Goal: Task Accomplishment & Management: Manage account settings

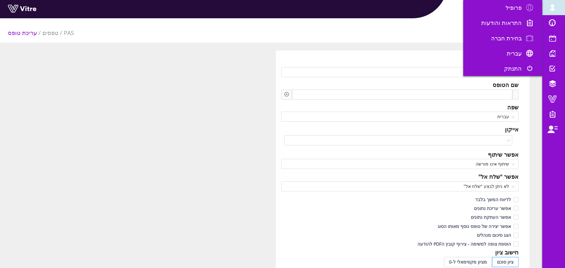
click at [553, 5] on span at bounding box center [552, 8] width 16 height 8
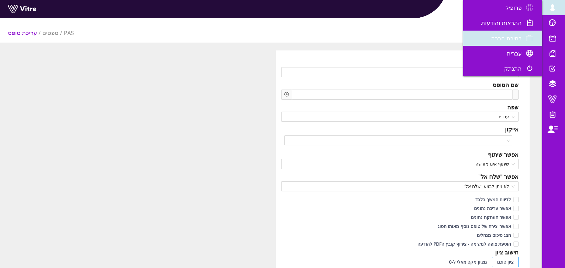
click at [498, 37] on span "בחירת חברה" at bounding box center [506, 38] width 31 height 8
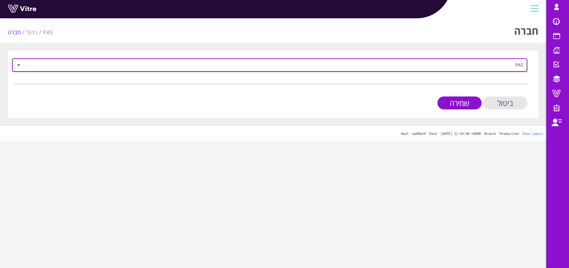
click at [515, 66] on span "PAS" at bounding box center [275, 64] width 503 height 11
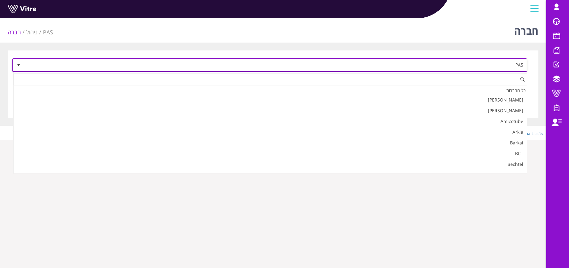
scroll to position [578, 0]
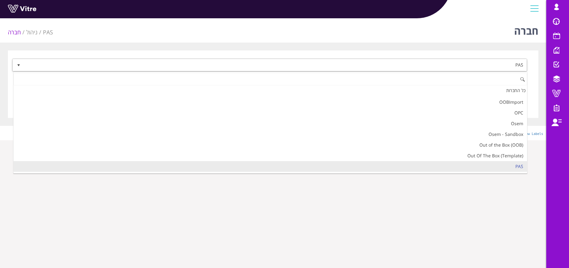
type input "p"
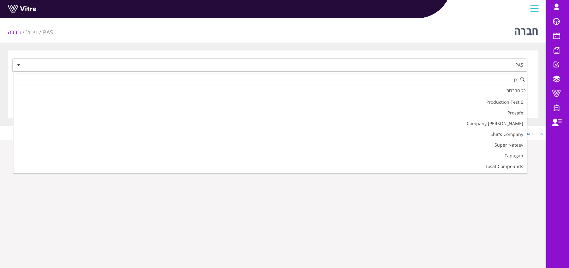
scroll to position [0, 0]
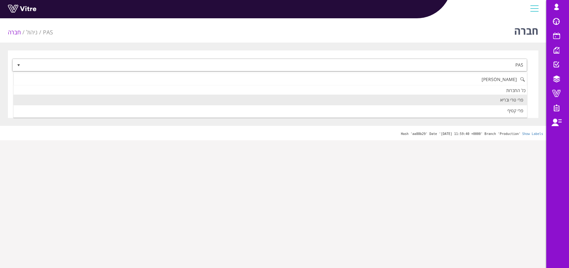
click at [506, 102] on li "פרי טרי ובריא" at bounding box center [271, 100] width 514 height 11
type input "פרי"
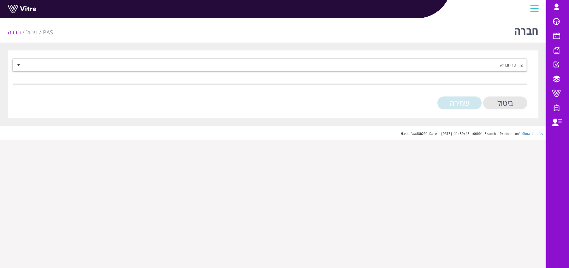
click at [461, 105] on input "שמירה" at bounding box center [460, 103] width 44 height 13
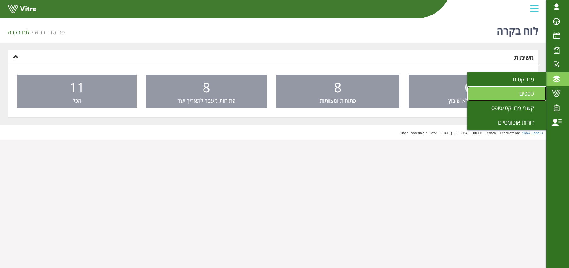
click at [534, 90] on span "טפסים" at bounding box center [531, 94] width 22 height 8
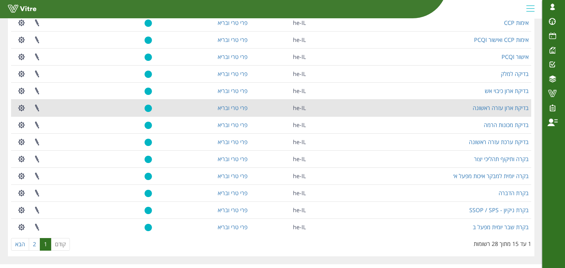
scroll to position [108, 0]
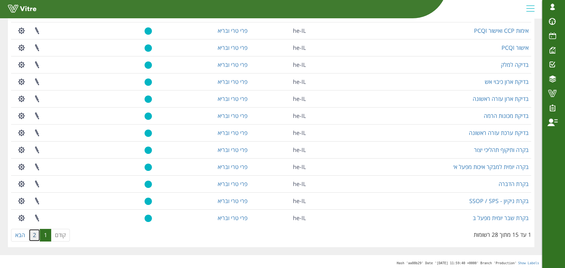
click at [36, 235] on link "2" at bounding box center [34, 235] width 11 height 13
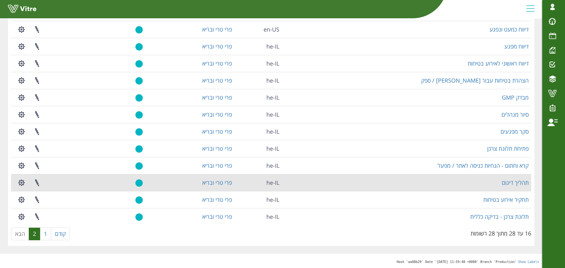
scroll to position [75, 0]
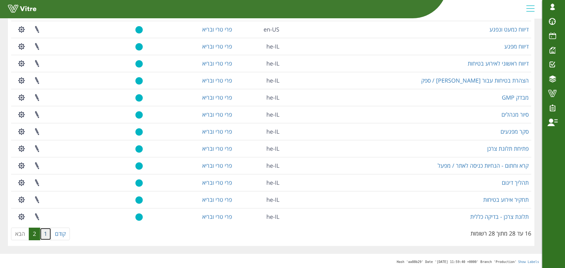
click at [46, 232] on link "1" at bounding box center [45, 234] width 11 height 13
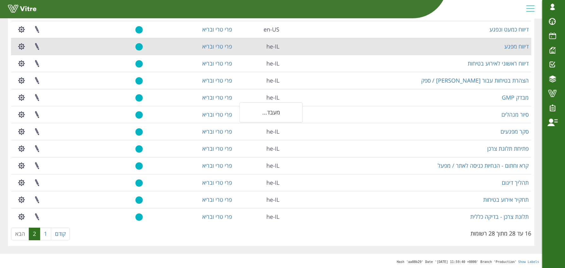
scroll to position [93, 0]
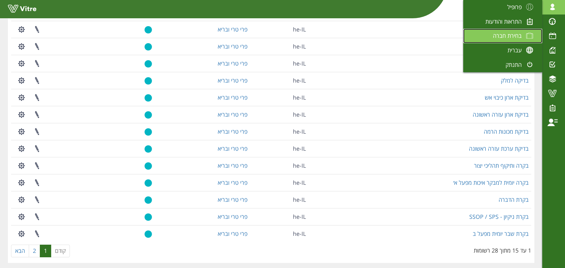
click at [517, 32] on span "בחירת חברה" at bounding box center [507, 36] width 29 height 8
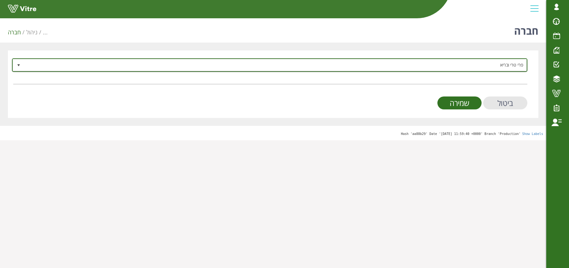
click at [507, 63] on span "פרי טרי ובריא" at bounding box center [275, 64] width 503 height 11
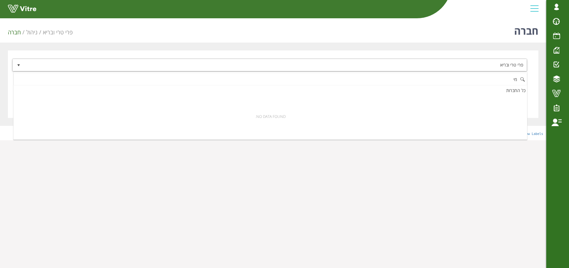
type input "מ"
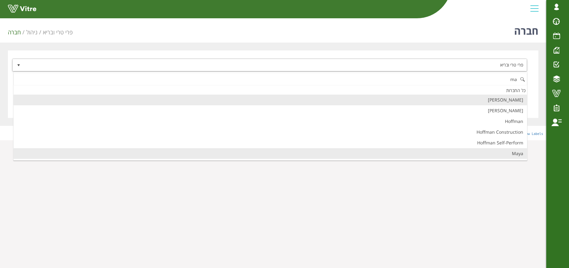
click at [520, 153] on li "Maya" at bounding box center [271, 153] width 514 height 11
type input "ma"
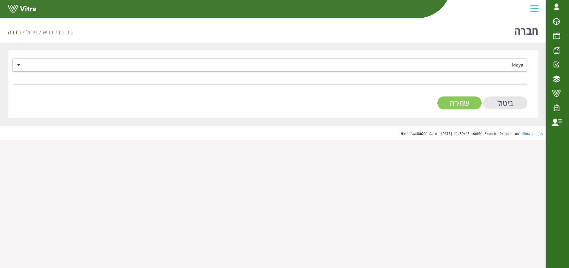
click at [461, 106] on input "שמירה" at bounding box center [460, 103] width 44 height 13
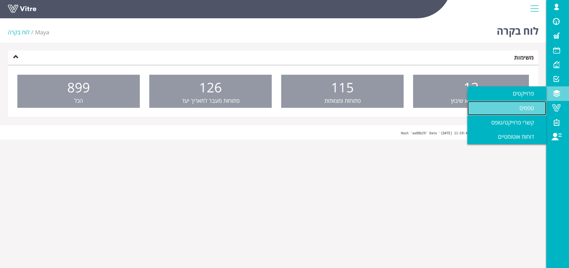
click at [523, 109] on span "טפסים" at bounding box center [531, 108] width 22 height 8
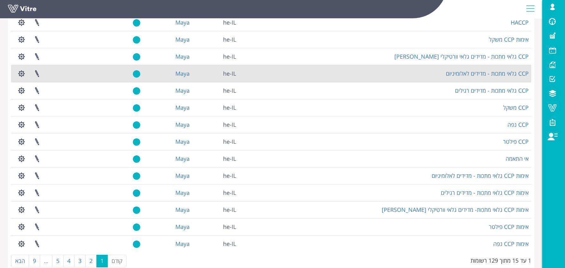
scroll to position [90, 0]
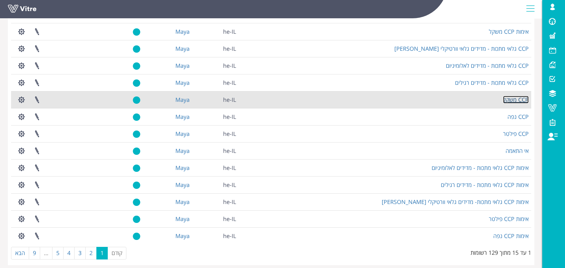
click at [513, 100] on link "CCP משקל" at bounding box center [516, 100] width 26 height 8
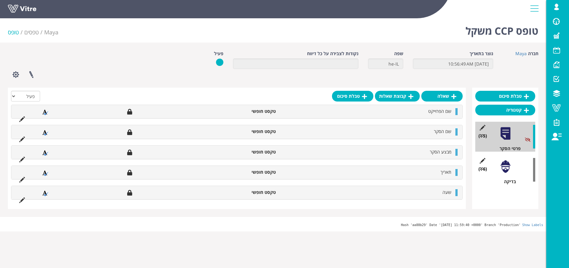
click at [509, 169] on div at bounding box center [506, 167] width 14 height 14
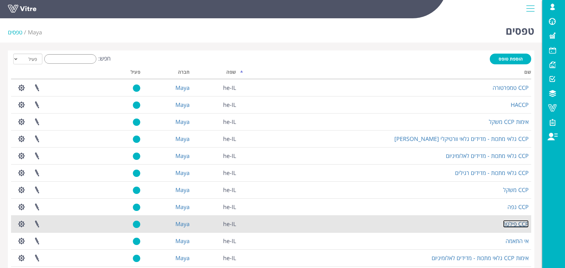
drag, startPoint x: 512, startPoint y: 223, endPoint x: 517, endPoint y: 221, distance: 5.2
click at [512, 223] on link "CCP פילטר" at bounding box center [516, 224] width 26 height 8
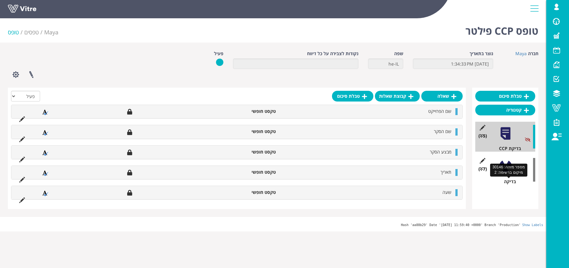
click at [513, 176] on div "(7 ) בדיקה" at bounding box center [506, 170] width 60 height 30
click at [503, 171] on div at bounding box center [506, 167] width 14 height 14
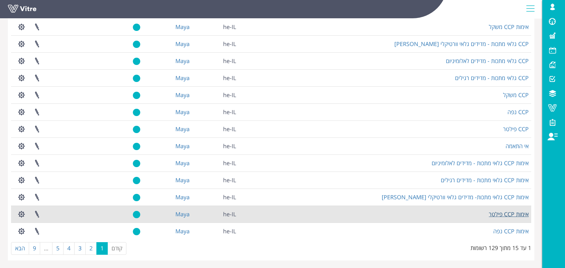
scroll to position [110, 0]
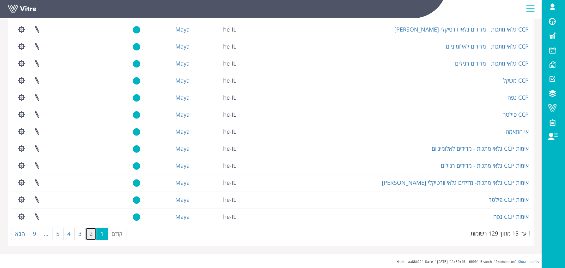
click at [92, 233] on link "2" at bounding box center [90, 234] width 11 height 13
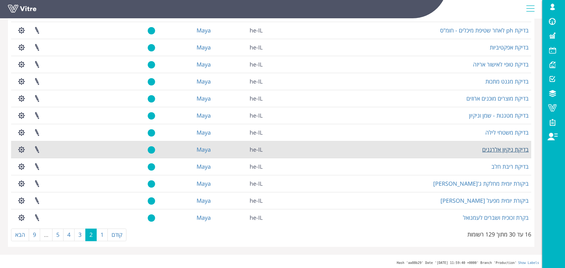
scroll to position [108, 0]
click at [491, 150] on link "בדיקת ניקיון אלרגנים" at bounding box center [505, 150] width 46 height 8
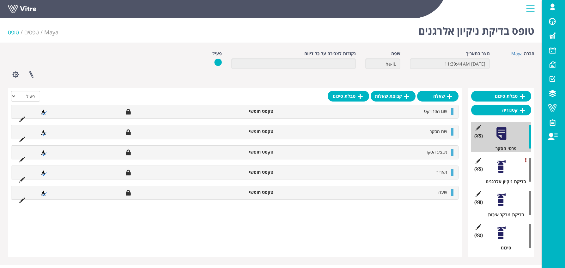
drag, startPoint x: 497, startPoint y: 169, endPoint x: 503, endPoint y: 184, distance: 16.7
click at [497, 169] on div at bounding box center [501, 167] width 14 height 14
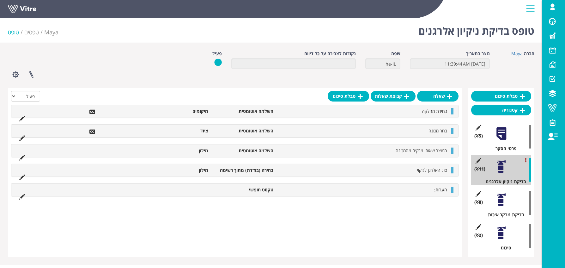
click at [498, 206] on div at bounding box center [501, 200] width 14 height 14
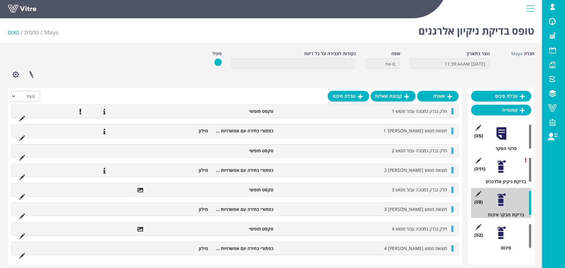
click at [502, 232] on div at bounding box center [501, 233] width 14 height 14
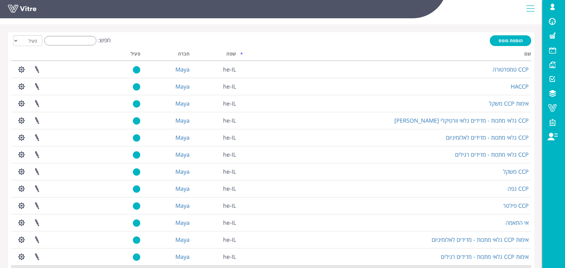
scroll to position [110, 0]
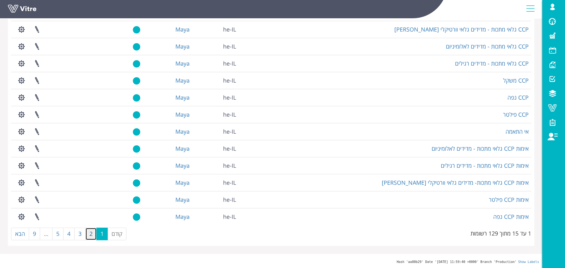
click at [87, 235] on link "2" at bounding box center [90, 234] width 11 height 13
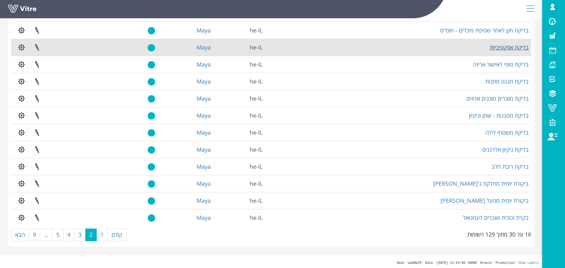
scroll to position [108, 0]
click at [512, 46] on link "בדיקת אפקטיביות" at bounding box center [508, 48] width 39 height 8
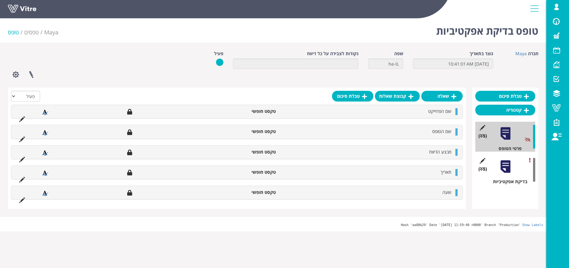
click at [499, 168] on div at bounding box center [506, 167] width 14 height 14
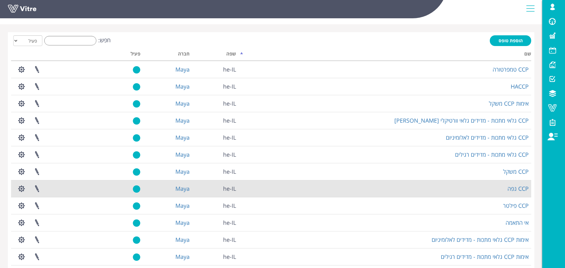
scroll to position [105, 0]
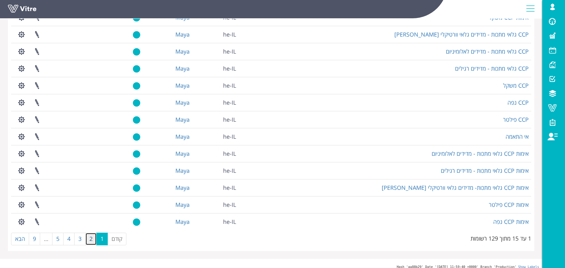
click at [92, 243] on link "2" at bounding box center [90, 239] width 11 height 13
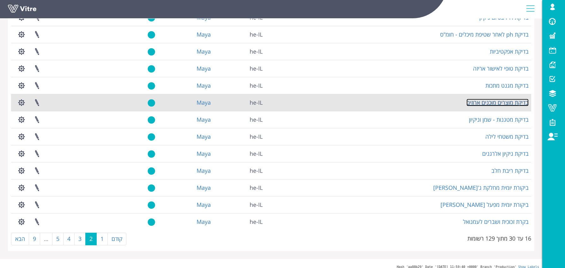
click at [492, 104] on link "בדיקת מוצרים מוכנים ארוזים" at bounding box center [497, 103] width 62 height 8
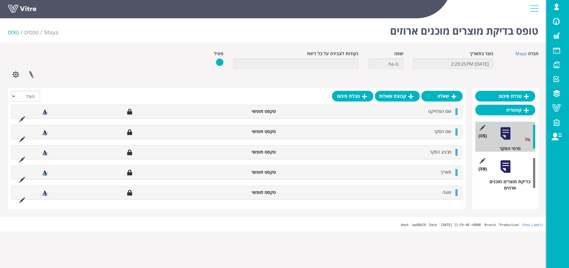
click at [509, 170] on div at bounding box center [506, 167] width 14 height 14
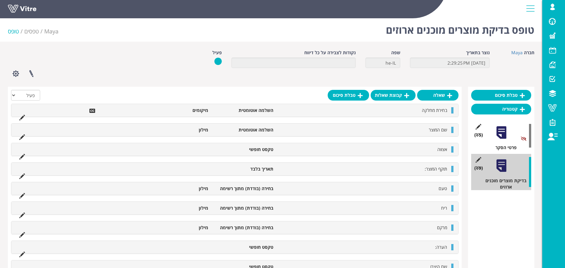
scroll to position [1, 0]
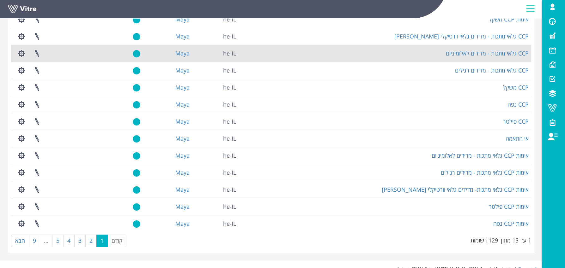
scroll to position [110, 0]
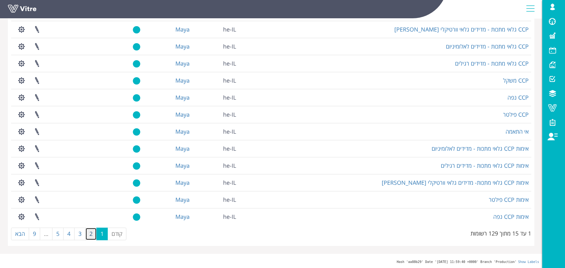
click at [89, 236] on link "2" at bounding box center [90, 234] width 11 height 13
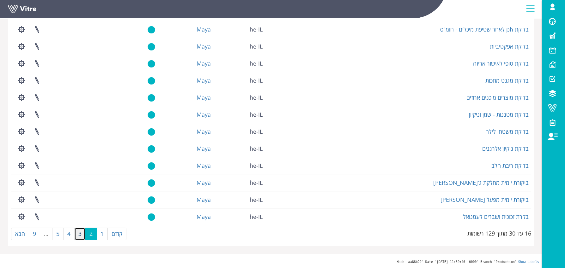
click at [81, 237] on link "3" at bounding box center [79, 234] width 11 height 13
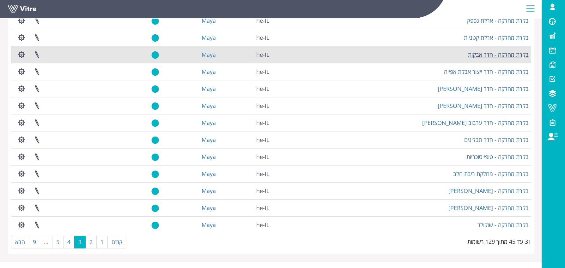
scroll to position [98, 0]
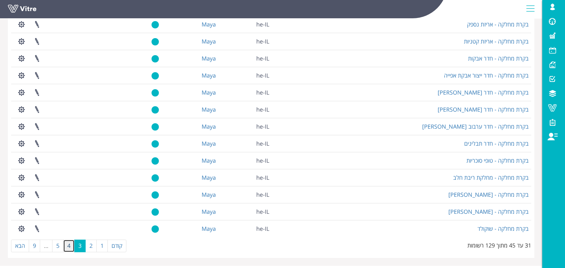
click at [69, 245] on link "4" at bounding box center [68, 246] width 11 height 13
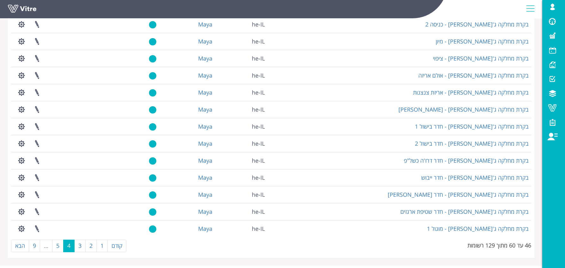
click at [69, 245] on link "4" at bounding box center [68, 246] width 11 height 13
click at [53, 247] on link "5" at bounding box center [57, 246] width 11 height 13
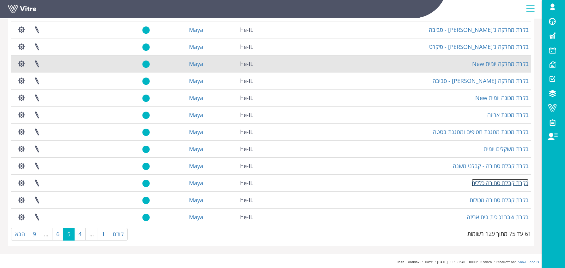
scroll to position [110, 0]
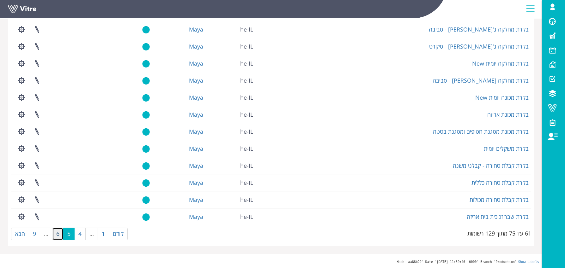
click at [58, 237] on link "6" at bounding box center [57, 234] width 11 height 13
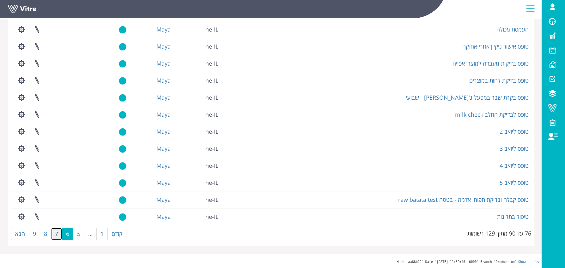
click at [56, 236] on link "7" at bounding box center [56, 234] width 11 height 13
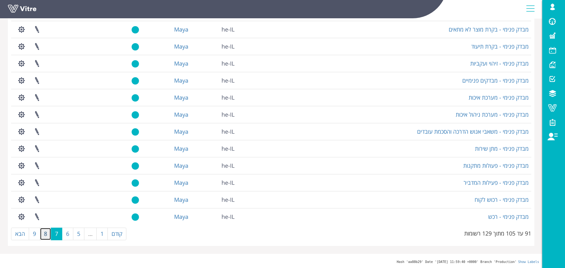
click at [47, 237] on link "8" at bounding box center [45, 234] width 11 height 13
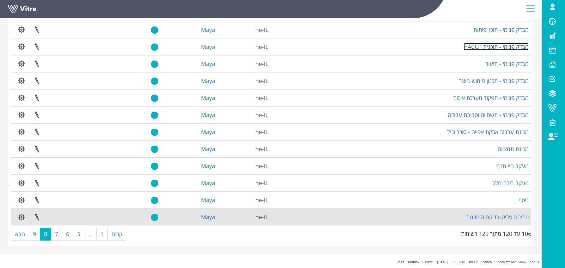
scroll to position [108, 0]
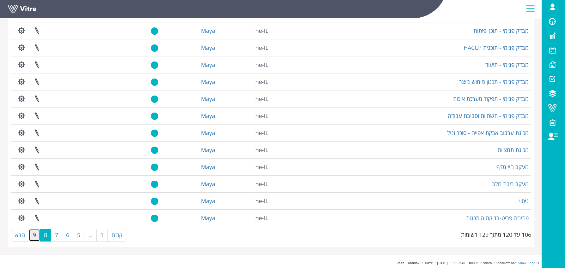
click at [35, 236] on link "9" at bounding box center [34, 235] width 11 height 13
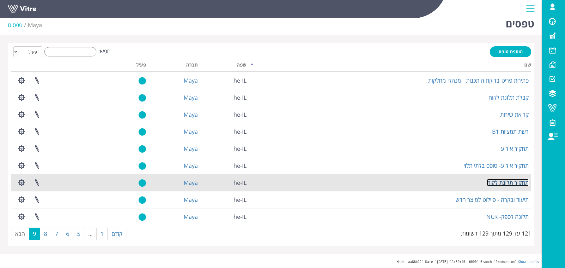
click at [503, 182] on link "תחקיר תלונת לקוח" at bounding box center [508, 183] width 42 height 8
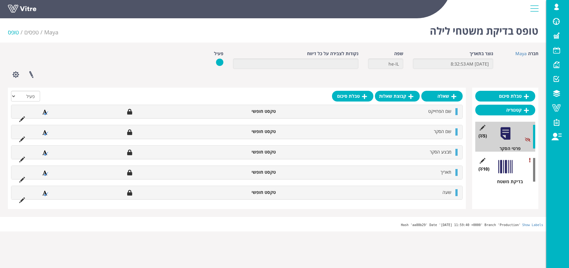
click at [506, 175] on div "(10 ) בדיקת משטח" at bounding box center [506, 170] width 60 height 30
click at [505, 167] on div at bounding box center [506, 167] width 14 height 14
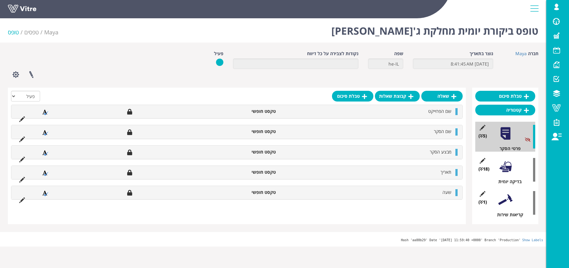
click at [503, 167] on div at bounding box center [506, 167] width 14 height 14
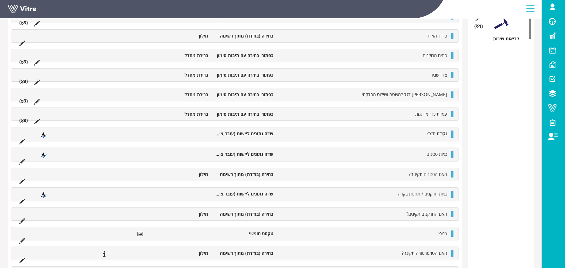
scroll to position [83, 0]
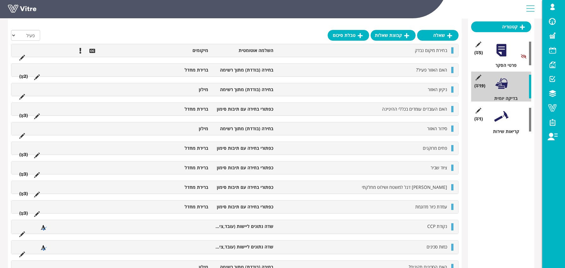
click at [504, 118] on div at bounding box center [501, 117] width 14 height 14
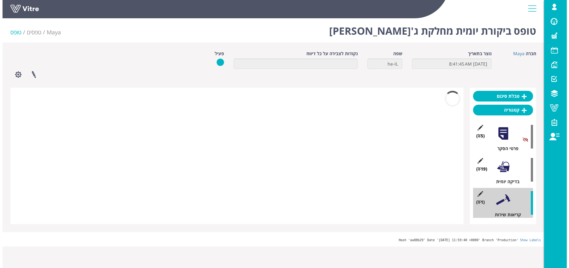
scroll to position [0, 0]
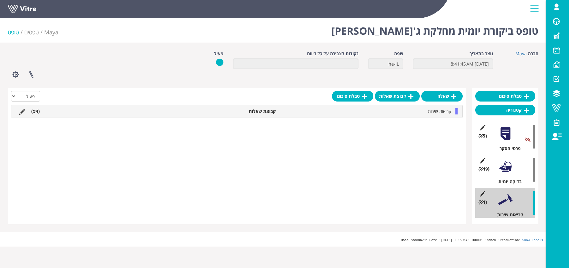
click at [442, 115] on div "קריאות שירות קבוצת שאלות (4 )" at bounding box center [236, 111] width 451 height 13
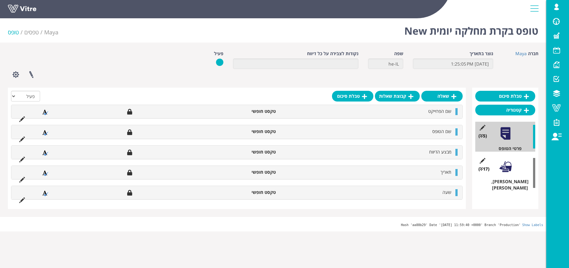
click at [501, 167] on div at bounding box center [506, 167] width 14 height 14
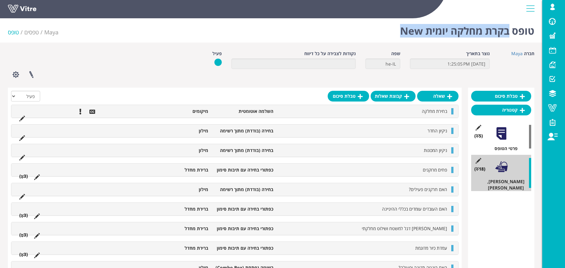
drag, startPoint x: 506, startPoint y: 32, endPoint x: 368, endPoint y: 34, distance: 137.0
click at [368, 34] on div "טופס בקרת מחלקה יומית New Maya טפסים טופס" at bounding box center [271, 29] width 542 height 27
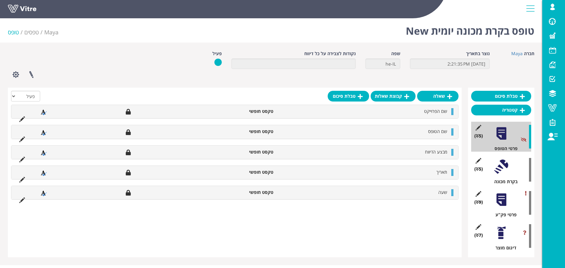
click at [501, 175] on div "(5 ) בקרת מכונה" at bounding box center [501, 170] width 60 height 30
click at [499, 169] on div at bounding box center [501, 167] width 14 height 14
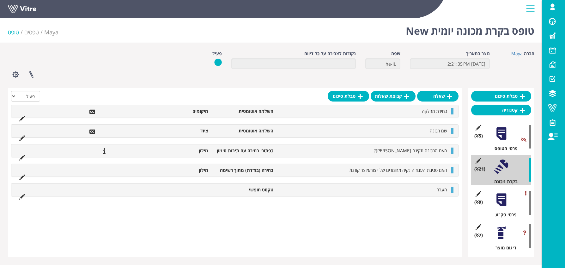
click at [498, 199] on div at bounding box center [501, 200] width 14 height 14
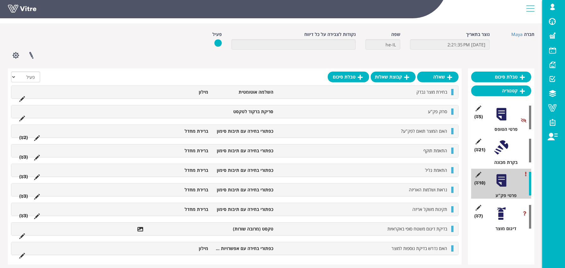
scroll to position [39, 0]
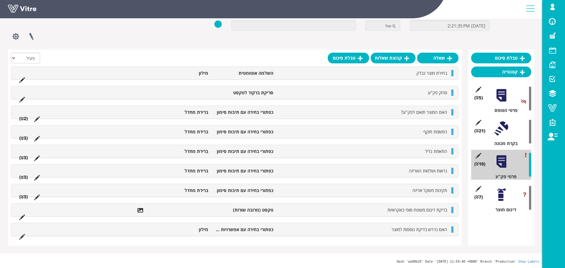
click at [499, 197] on div at bounding box center [501, 195] width 14 height 14
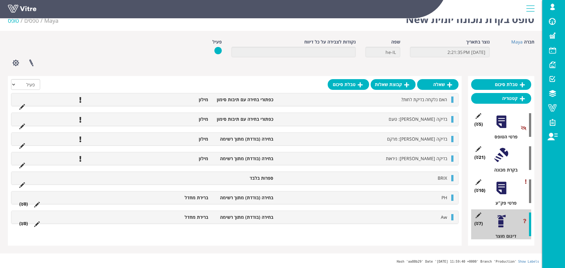
scroll to position [12, 0]
click at [254, 200] on li "בחירה (בודדת) מתוך רשימה" at bounding box center [243, 198] width 65 height 6
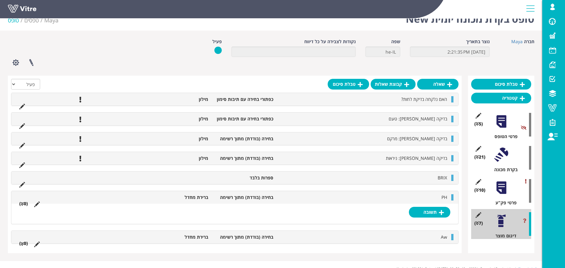
click at [313, 241] on li "Aw" at bounding box center [363, 237] width 174 height 6
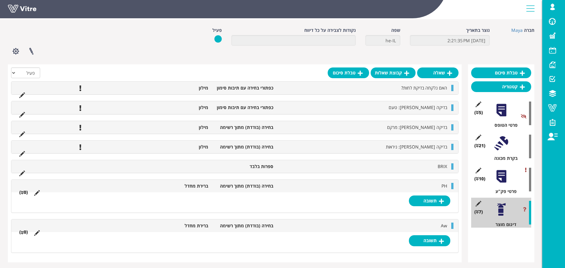
scroll to position [0, 0]
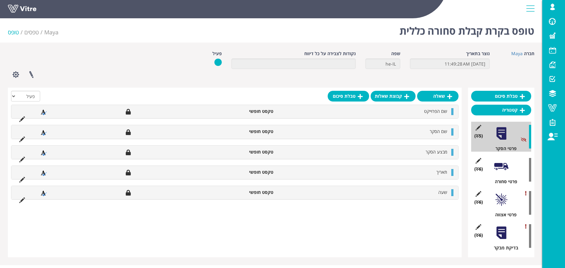
drag, startPoint x: 500, startPoint y: 170, endPoint x: 504, endPoint y: 171, distance: 4.7
click at [501, 171] on div at bounding box center [501, 167] width 14 height 14
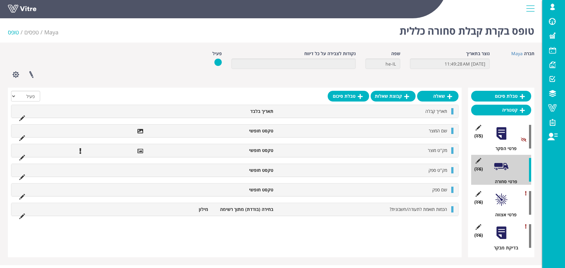
click at [499, 202] on div at bounding box center [501, 200] width 14 height 14
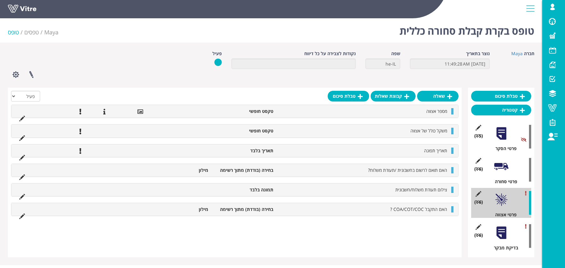
click at [502, 238] on div at bounding box center [501, 233] width 14 height 14
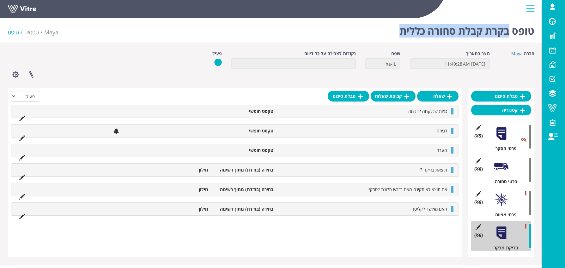
drag, startPoint x: 510, startPoint y: 34, endPoint x: 377, endPoint y: 29, distance: 132.7
click at [377, 29] on div "טופס בקרת קבלת סחורה כללית Maya טפסים טופס" at bounding box center [271, 29] width 542 height 27
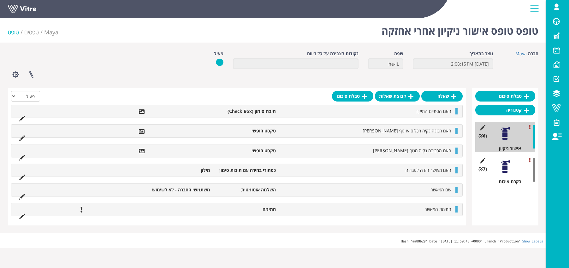
click at [508, 170] on div at bounding box center [506, 167] width 14 height 14
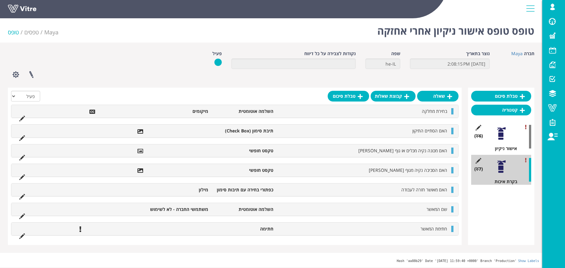
scroll to position [0, 0]
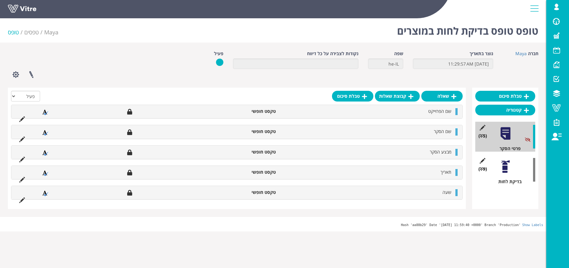
click at [504, 165] on div at bounding box center [506, 167] width 14 height 14
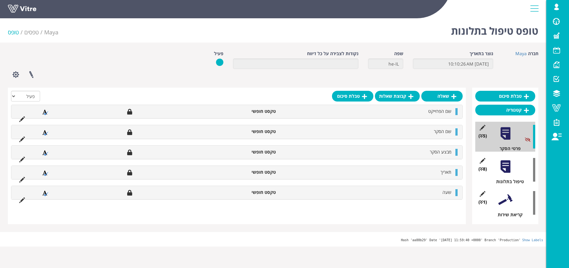
click at [506, 169] on div at bounding box center [506, 167] width 14 height 14
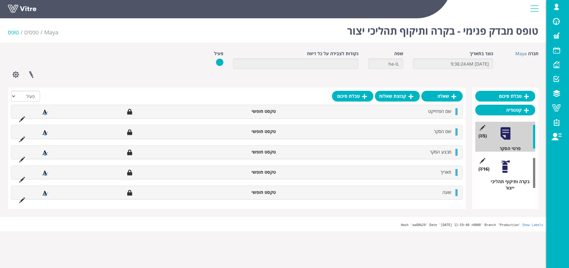
click at [501, 171] on div at bounding box center [506, 167] width 14 height 14
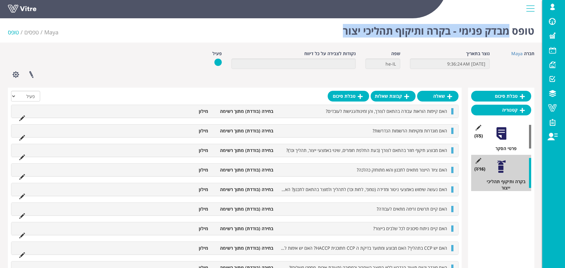
drag, startPoint x: 509, startPoint y: 33, endPoint x: 335, endPoint y: 34, distance: 174.3
click at [335, 34] on div "טופס מבדק פנימי - בקרה ותיקוף תהליכי יצור Maya טפסים טופס" at bounding box center [271, 29] width 542 height 27
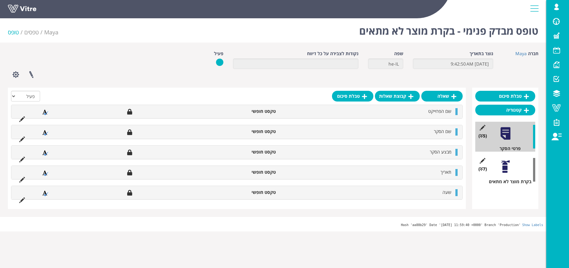
click at [501, 166] on div at bounding box center [506, 167] width 14 height 14
click at [506, 169] on div at bounding box center [506, 167] width 14 height 14
click at [507, 174] on div at bounding box center [506, 167] width 14 height 14
click at [508, 169] on div at bounding box center [506, 167] width 14 height 14
click at [511, 170] on div at bounding box center [506, 167] width 14 height 14
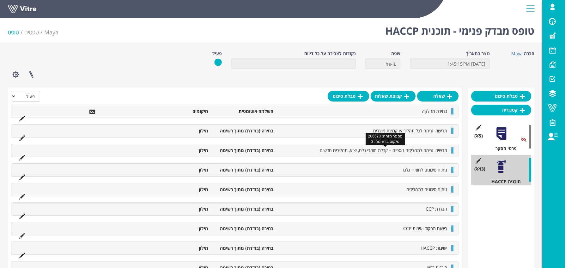
click at [374, 153] on span "תרשימי זרימה לתהליכים נוספים – קבלת חומרי גלם, יצוא, תהליכים חדשים" at bounding box center [383, 150] width 127 height 6
click at [422, 171] on span "ניתוח סיכונים לחומרי גלם" at bounding box center [425, 170] width 44 height 6
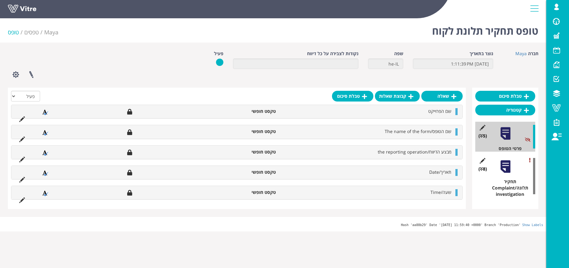
click at [503, 174] on div at bounding box center [506, 167] width 14 height 14
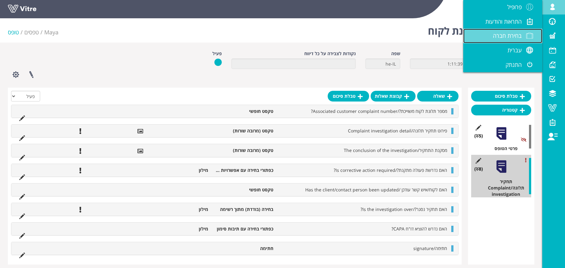
click at [510, 38] on span "בחירת חברה" at bounding box center [507, 36] width 29 height 8
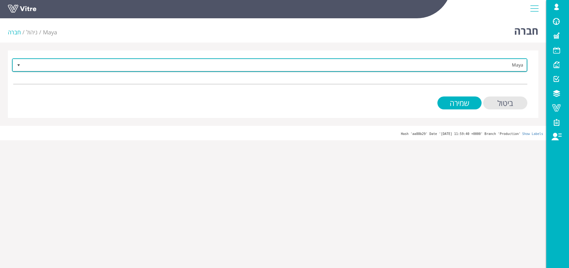
click at [517, 63] on span "Maya" at bounding box center [275, 64] width 503 height 11
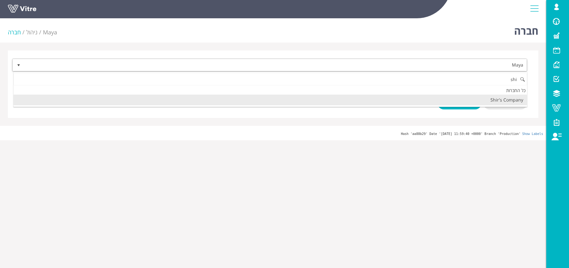
click at [503, 100] on li "Shir's Company" at bounding box center [271, 100] width 514 height 11
type input "shi"
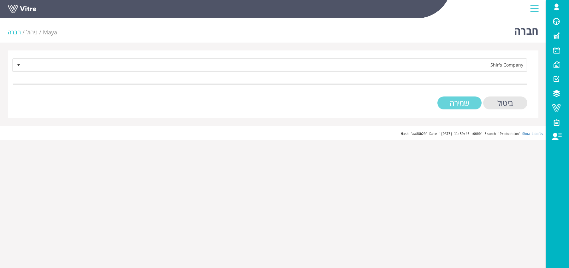
click at [463, 105] on input "שמירה" at bounding box center [460, 103] width 44 height 13
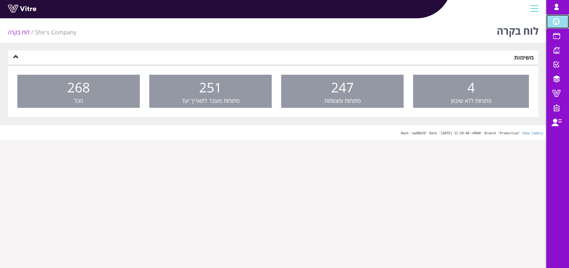
click at [559, 21] on span at bounding box center [557, 22] width 16 height 8
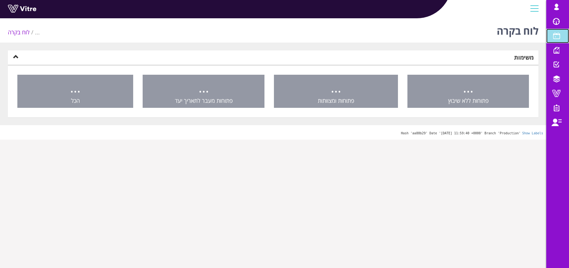
click at [554, 39] on span at bounding box center [557, 36] width 16 height 8
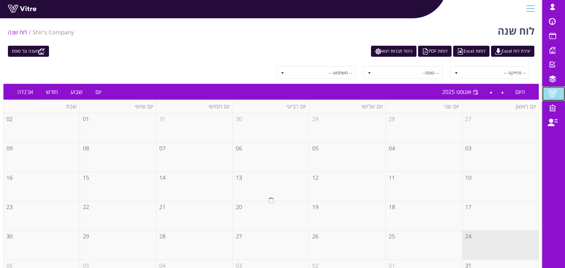
click at [549, 93] on span at bounding box center [552, 94] width 16 height 8
